Goal: Complete application form: Complete application form

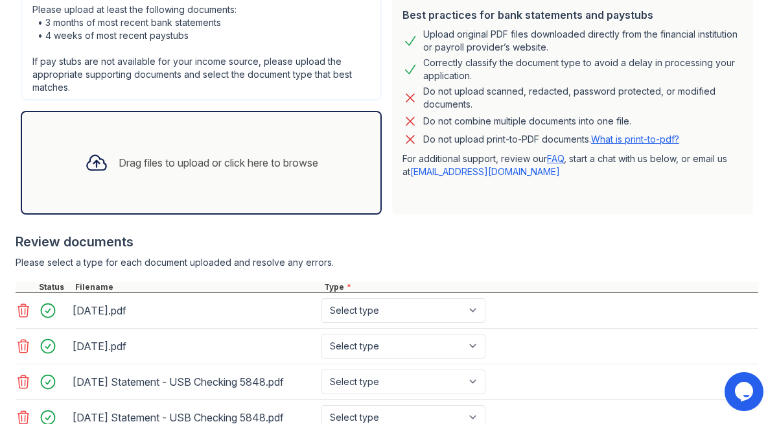
scroll to position [327, 0]
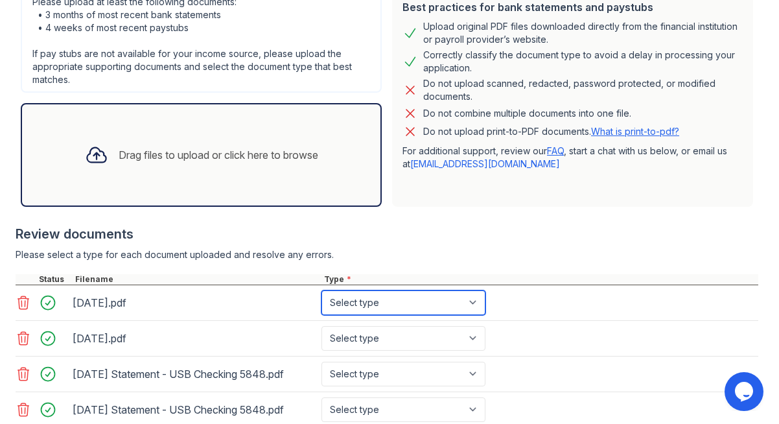
click at [475, 290] on select "Select type Paystub Bank Statement Offer Letter Tax Documents Benefit Award Let…" at bounding box center [403, 302] width 164 height 25
select select "bank_statement"
click at [321, 290] on select "Select type Paystub Bank Statement Offer Letter Tax Documents Benefit Award Let…" at bounding box center [403, 302] width 164 height 25
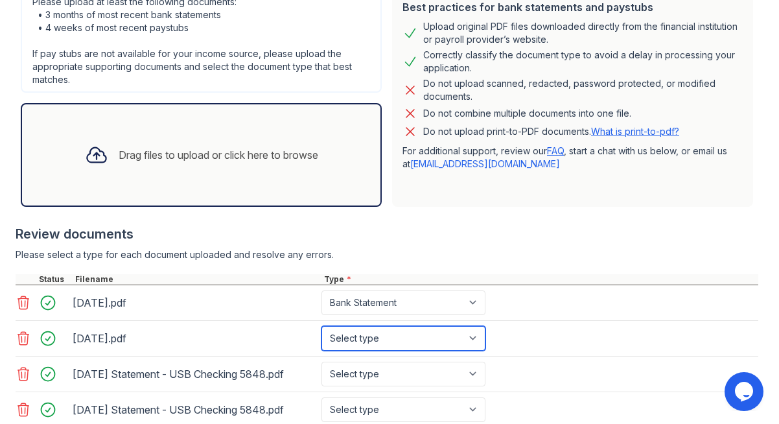
click at [474, 326] on select "Select type Paystub Bank Statement Offer Letter Tax Documents Benefit Award Let…" at bounding box center [403, 338] width 164 height 25
select select "bank_statement"
click at [321, 326] on select "Select type Paystub Bank Statement Offer Letter Tax Documents Benefit Award Let…" at bounding box center [403, 338] width 164 height 25
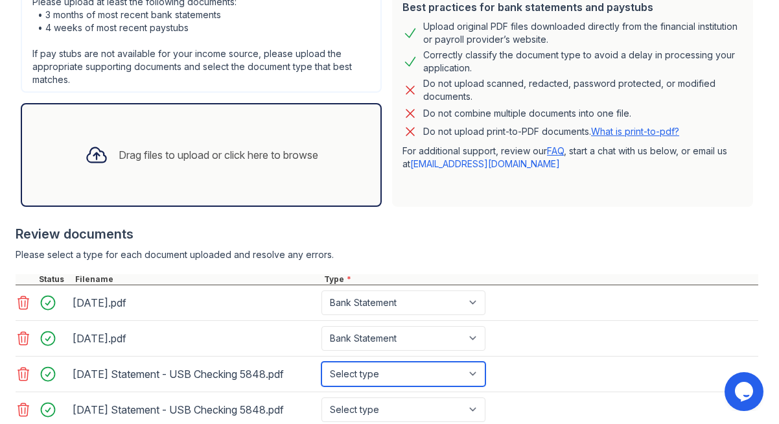
click at [473, 362] on select "Select type Paystub Bank Statement Offer Letter Tax Documents Benefit Award Let…" at bounding box center [403, 374] width 164 height 25
select select "bank_statement"
click at [321, 362] on select "Select type Paystub Bank Statement Offer Letter Tax Documents Benefit Award Let…" at bounding box center [403, 374] width 164 height 25
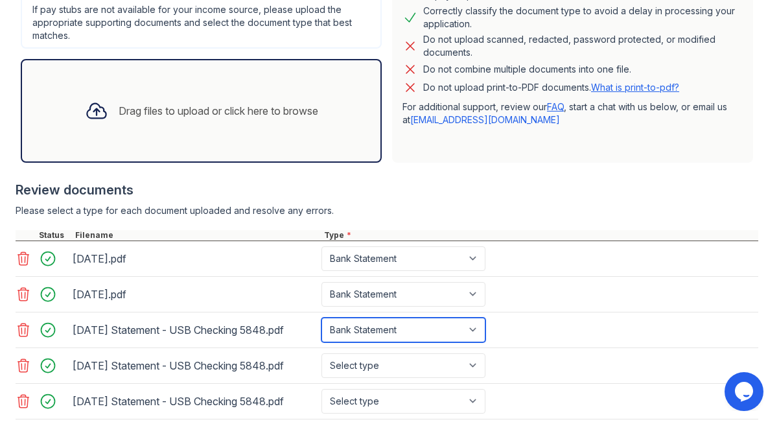
scroll to position [373, 0]
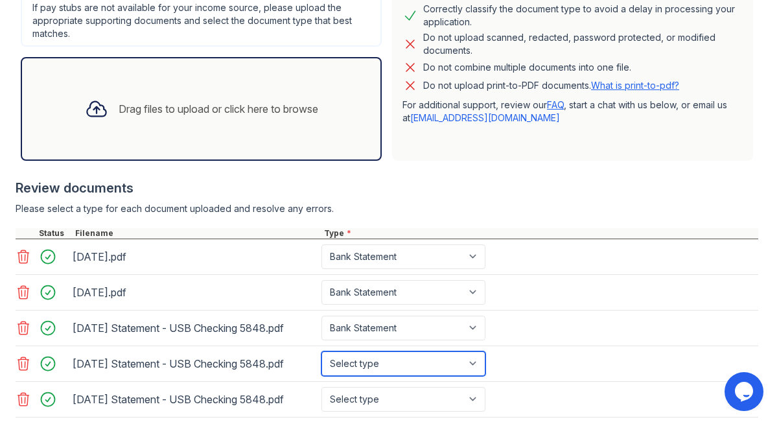
click at [477, 351] on select "Select type Paystub Bank Statement Offer Letter Tax Documents Benefit Award Let…" at bounding box center [403, 363] width 164 height 25
select select "bank_statement"
click at [321, 351] on select "Select type Paystub Bank Statement Offer Letter Tax Documents Benefit Award Let…" at bounding box center [403, 363] width 164 height 25
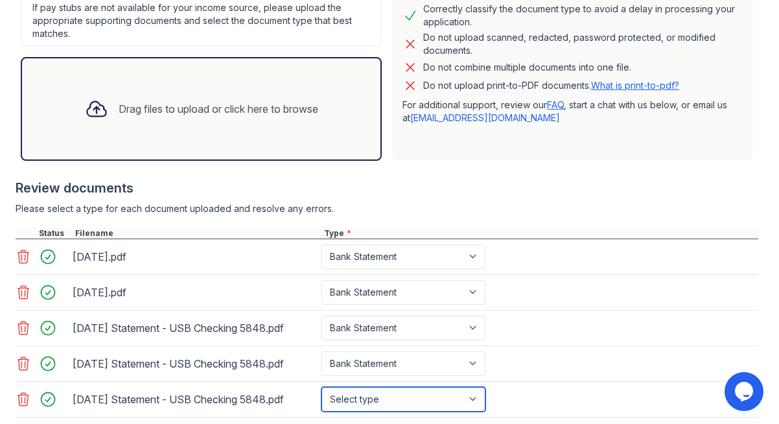
click at [475, 387] on select "Select type Paystub Bank Statement Offer Letter Tax Documents Benefit Award Let…" at bounding box center [403, 399] width 164 height 25
select select "bank_statement"
click at [321, 387] on select "Select type Paystub Bank Statement Offer Letter Tax Documents Benefit Award Let…" at bounding box center [403, 399] width 164 height 25
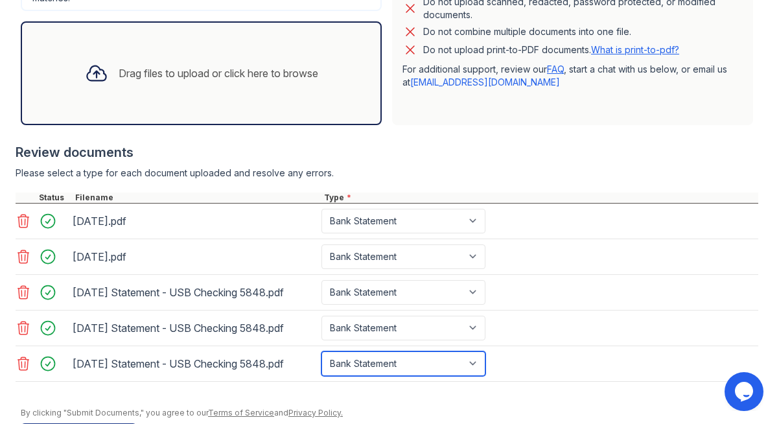
scroll to position [432, 0]
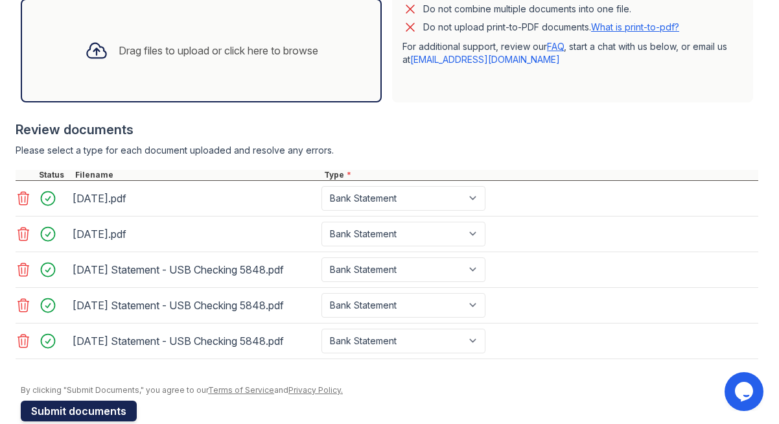
click at [104, 400] on button "Submit documents" at bounding box center [79, 410] width 116 height 21
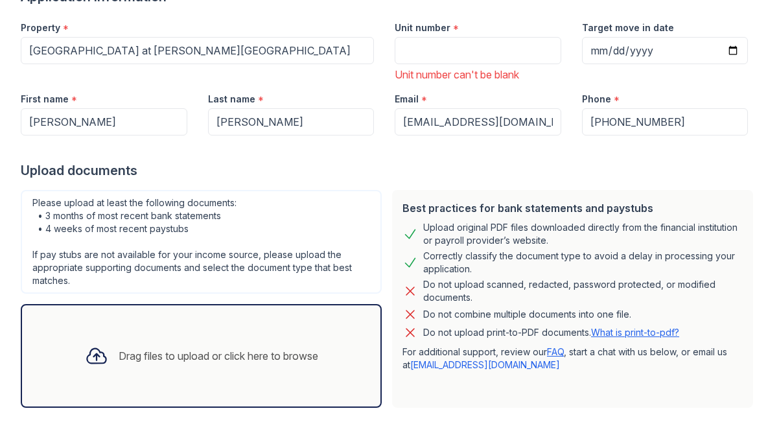
scroll to position [137, 0]
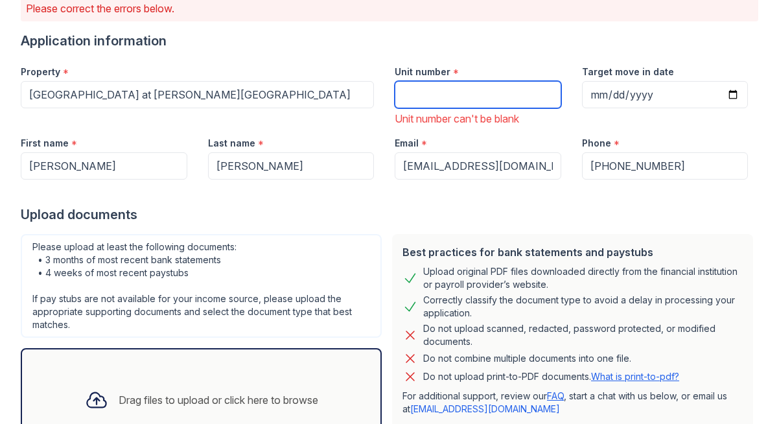
click at [441, 81] on input "Unit number" at bounding box center [478, 94] width 167 height 27
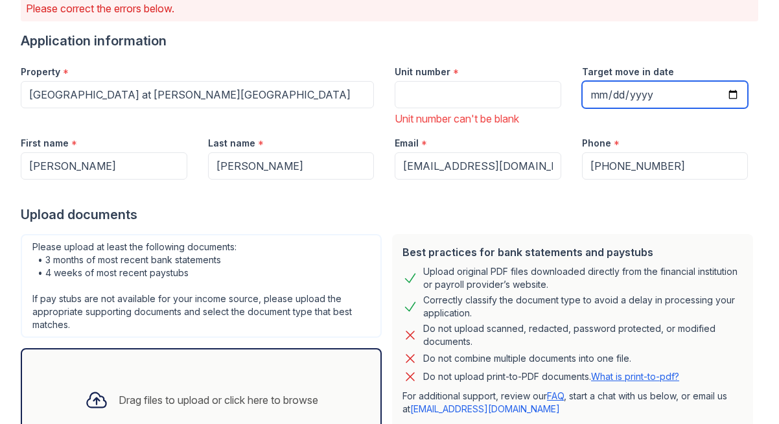
click at [732, 81] on input "Target move in date" at bounding box center [665, 94] width 167 height 27
type input "[DATE]"
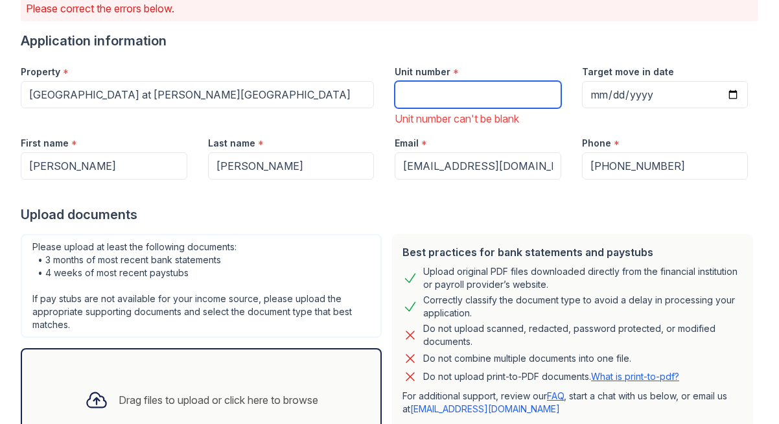
click at [443, 81] on input "Unit number" at bounding box center [478, 94] width 167 height 27
type input "D10"
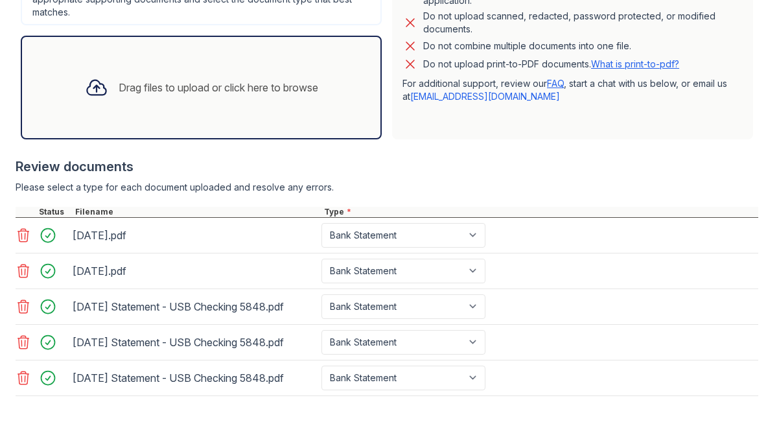
scroll to position [486, 0]
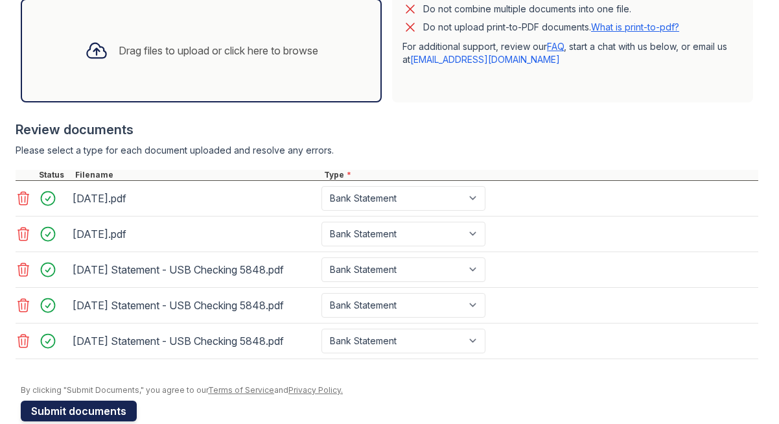
click at [110, 400] on button "Submit documents" at bounding box center [79, 410] width 116 height 21
